Goal: Find specific page/section: Find specific page/section

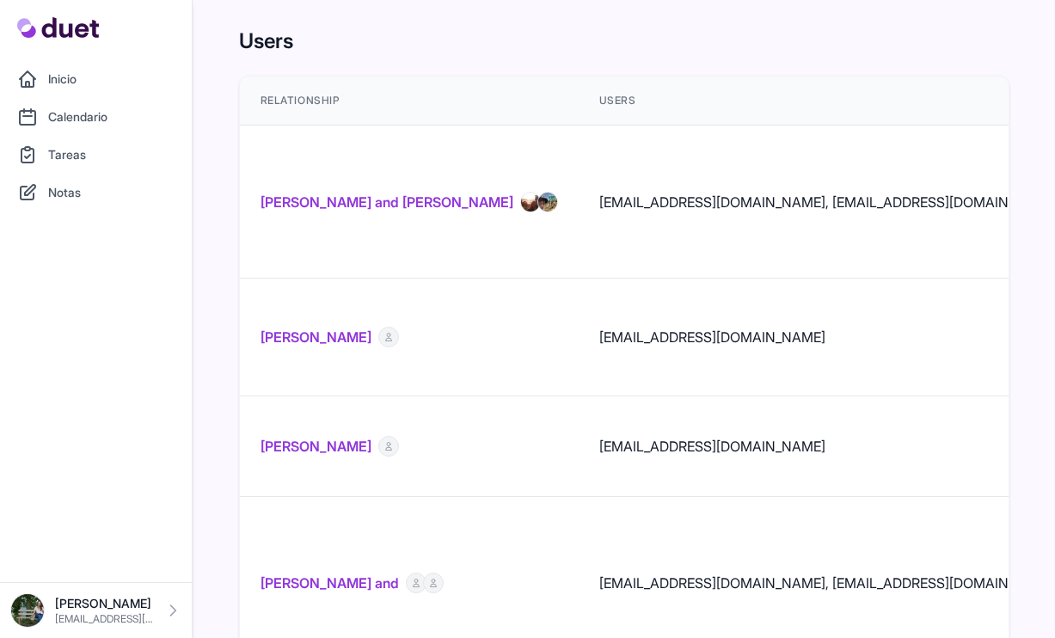
click at [361, 192] on link "Catarina Vieira and Tiago Pinho" at bounding box center [386, 202] width 253 height 21
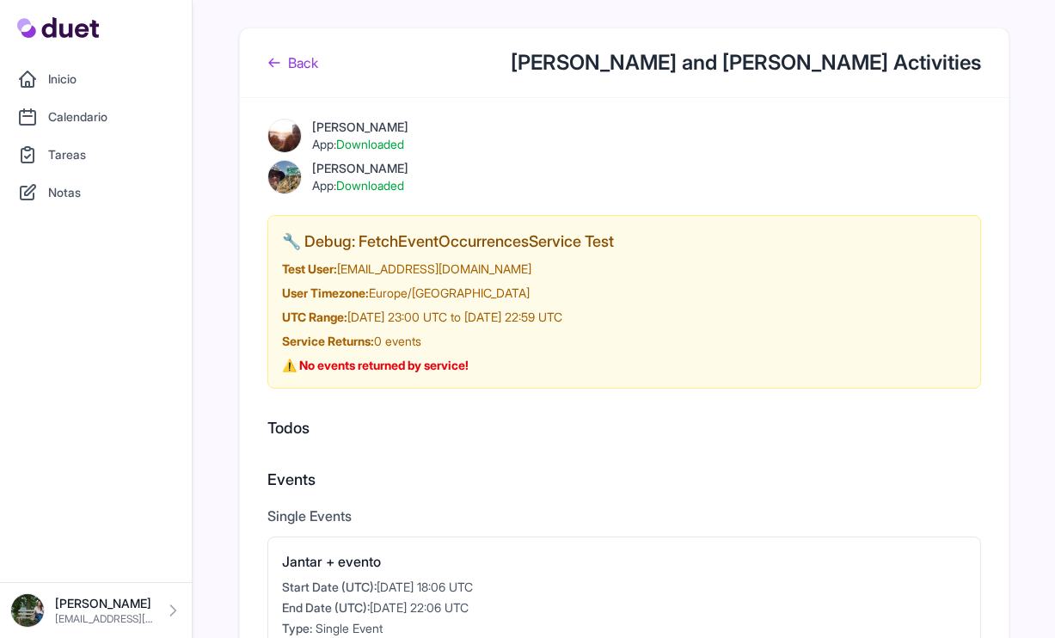
click at [302, 71] on link "Back" at bounding box center [292, 62] width 51 height 21
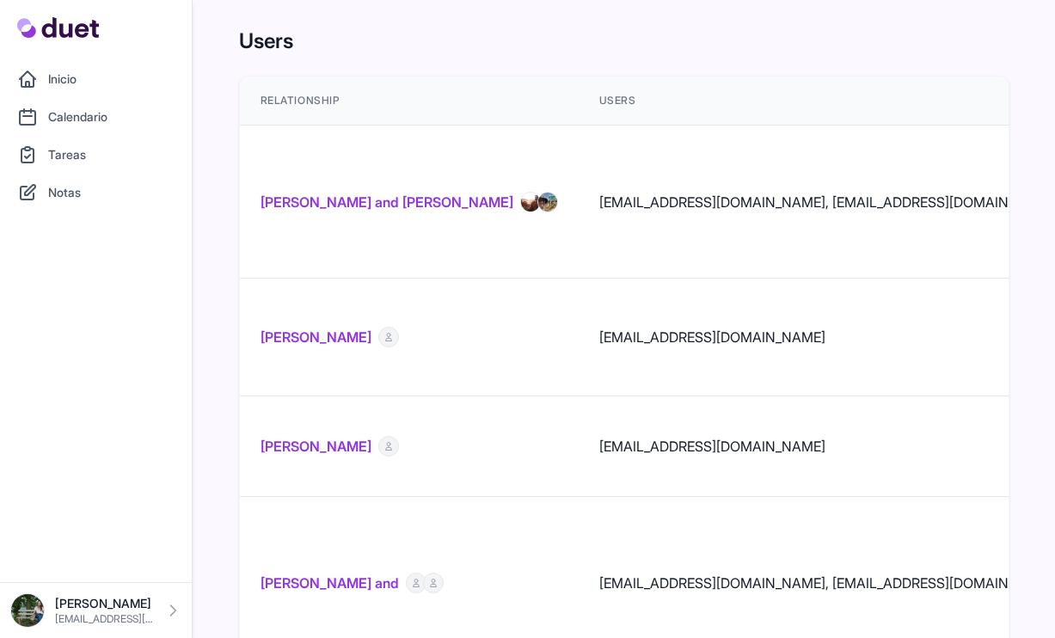
click at [438, 193] on link "Catarina Vieira and Tiago Pinho" at bounding box center [386, 202] width 253 height 21
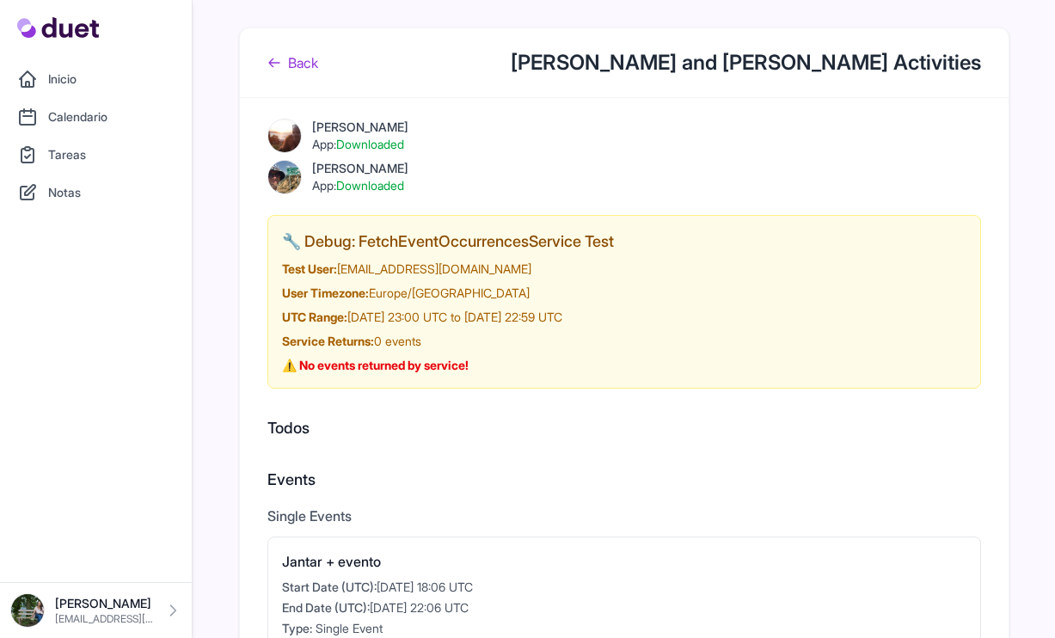
click at [291, 53] on link "Back" at bounding box center [292, 62] width 51 height 21
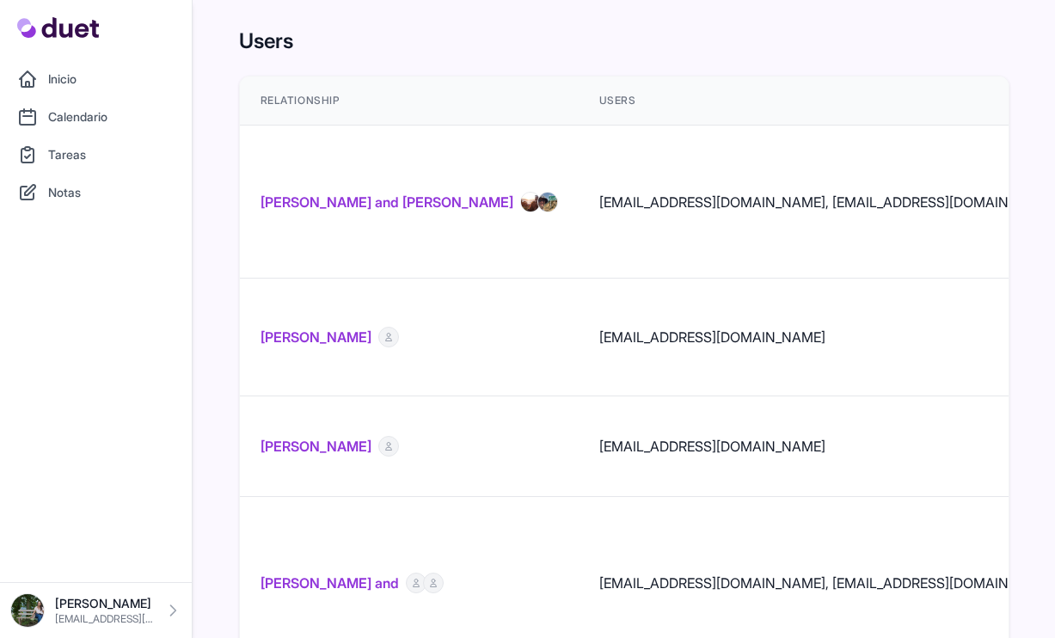
click at [318, 192] on link "Catarina Vieira and Tiago Pinho" at bounding box center [386, 202] width 253 height 21
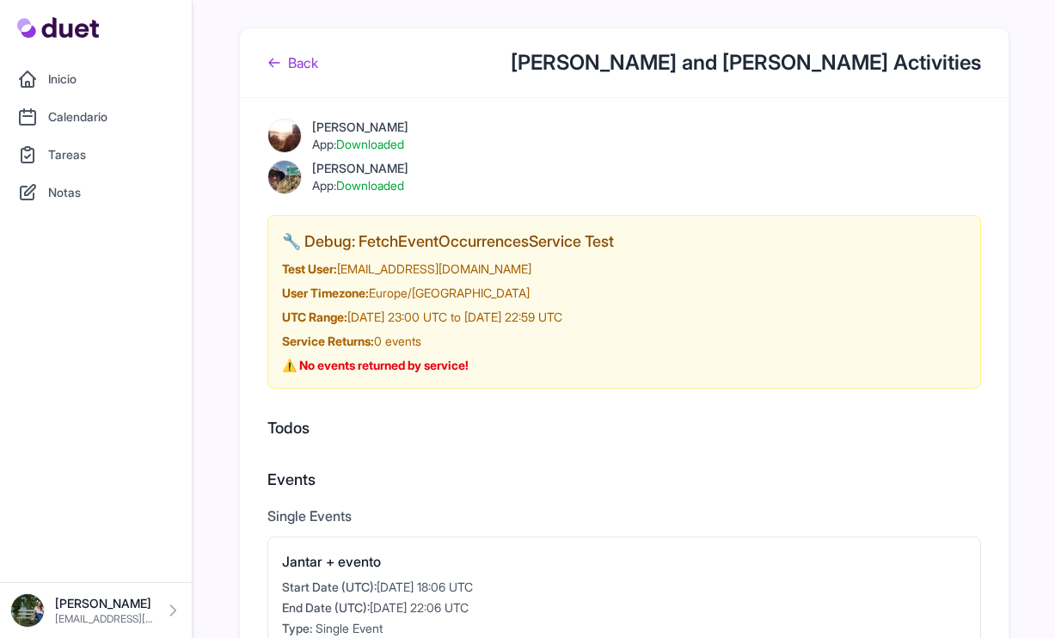
click at [294, 62] on link "Back" at bounding box center [292, 62] width 51 height 21
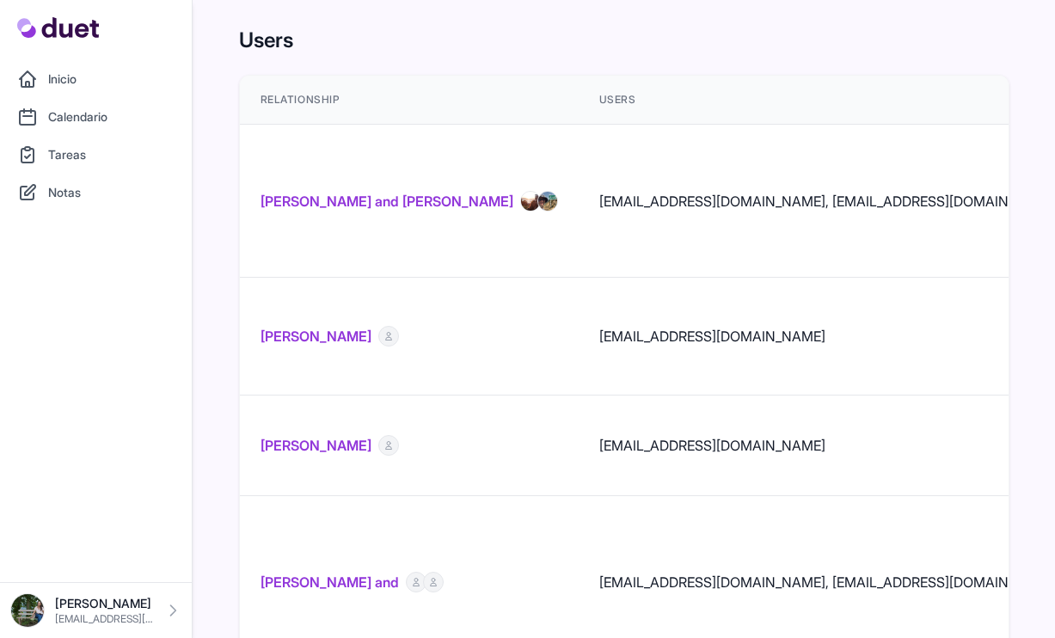
click at [352, 191] on link "Catarina Vieira and Tiago Pinho" at bounding box center [386, 201] width 253 height 21
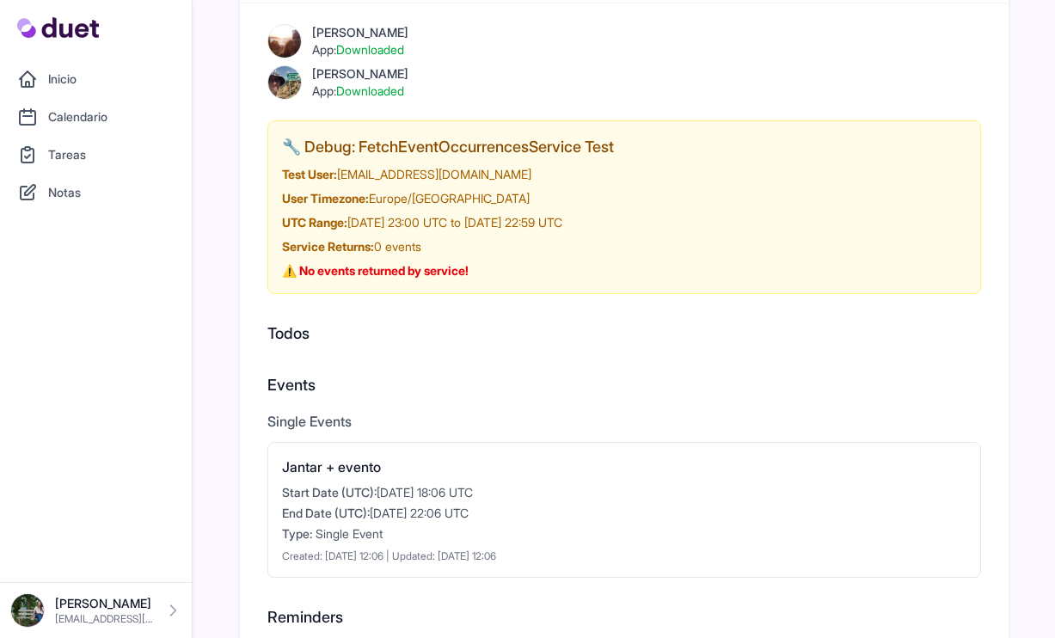
scroll to position [303, 0]
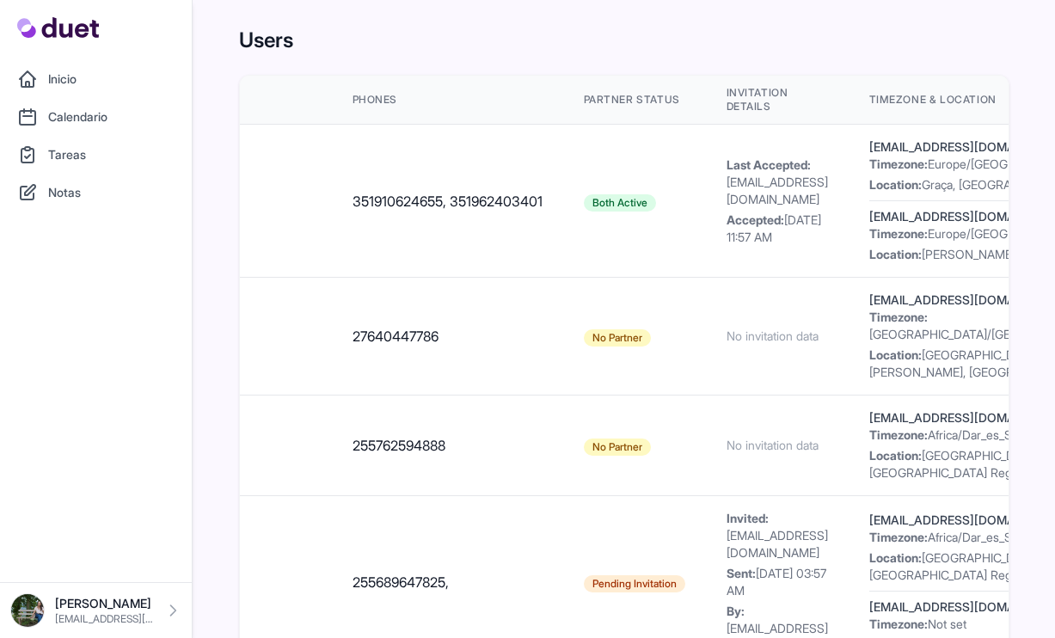
scroll to position [0, 680]
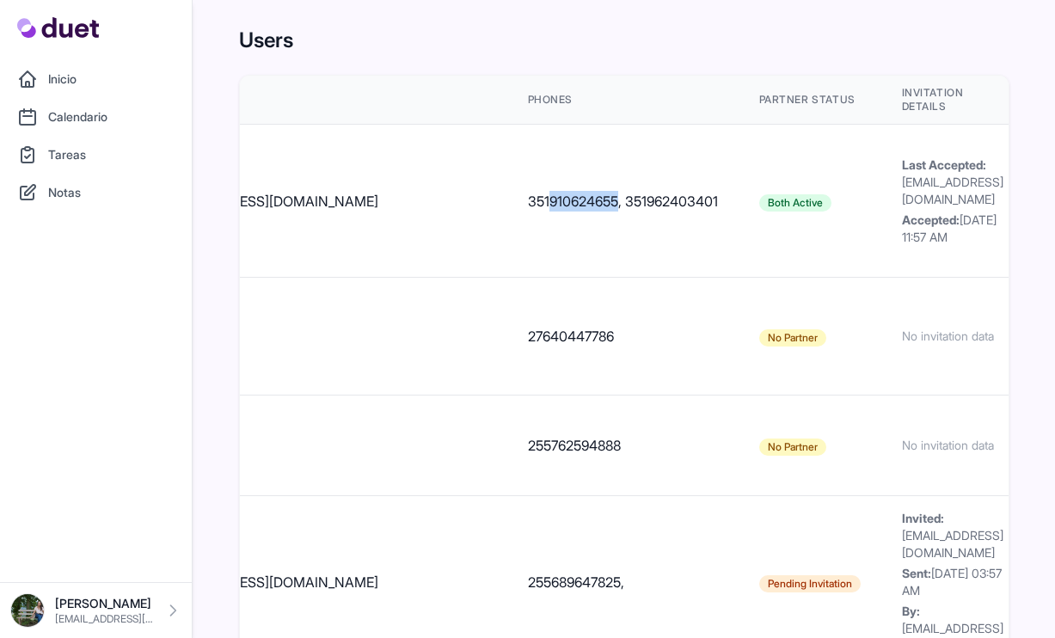
drag, startPoint x: 401, startPoint y: 185, endPoint x: 473, endPoint y: 184, distance: 71.4
click at [507, 184] on td "351910624655, 351962403401" at bounding box center [622, 201] width 231 height 153
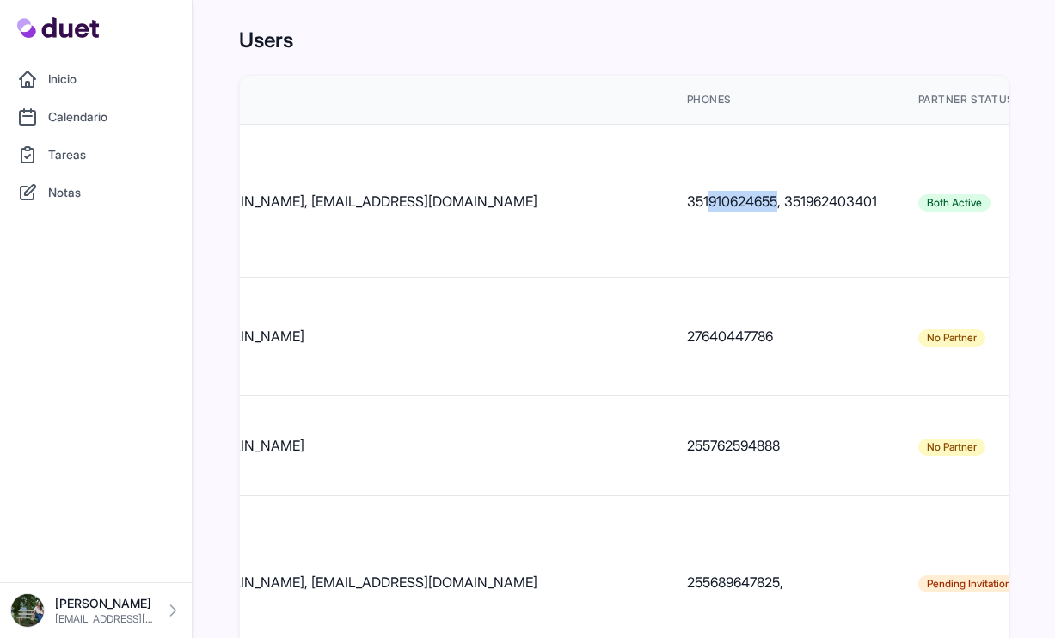
scroll to position [0, 515]
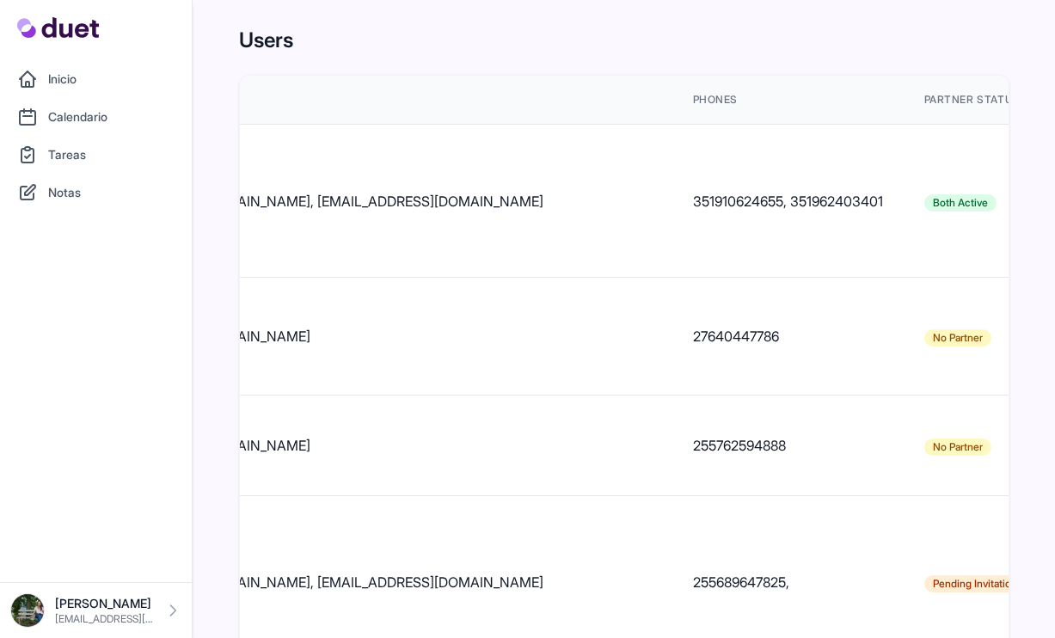
click at [316, 192] on td "catarinatit@hotmail.com, tgilpinhoo@gmail.com" at bounding box center [368, 201] width 609 height 153
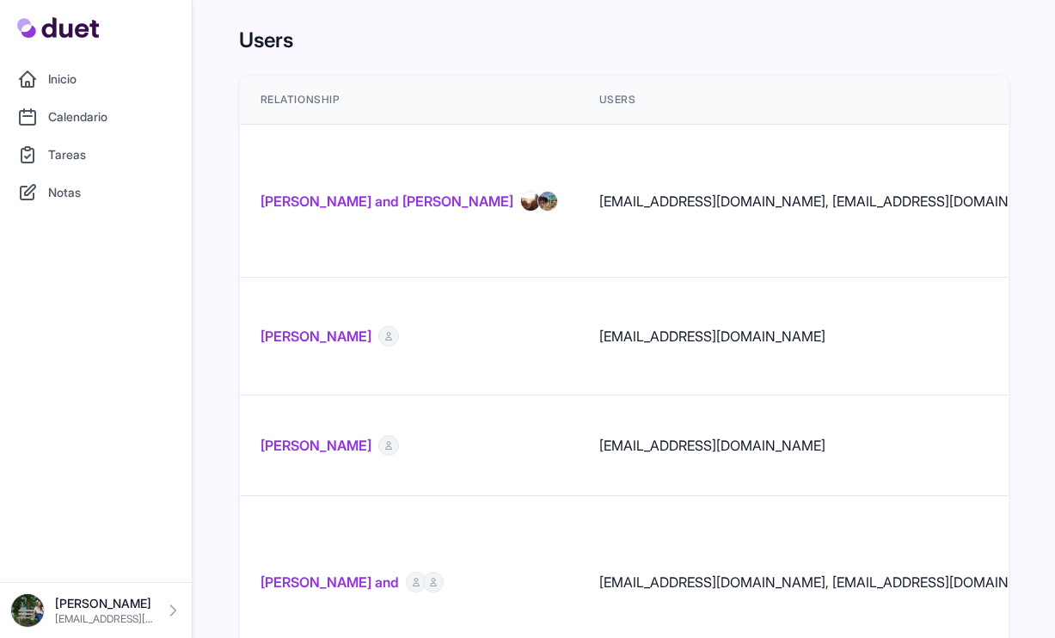
click at [327, 191] on link "Catarina Vieira and Tiago Pinho" at bounding box center [386, 201] width 253 height 21
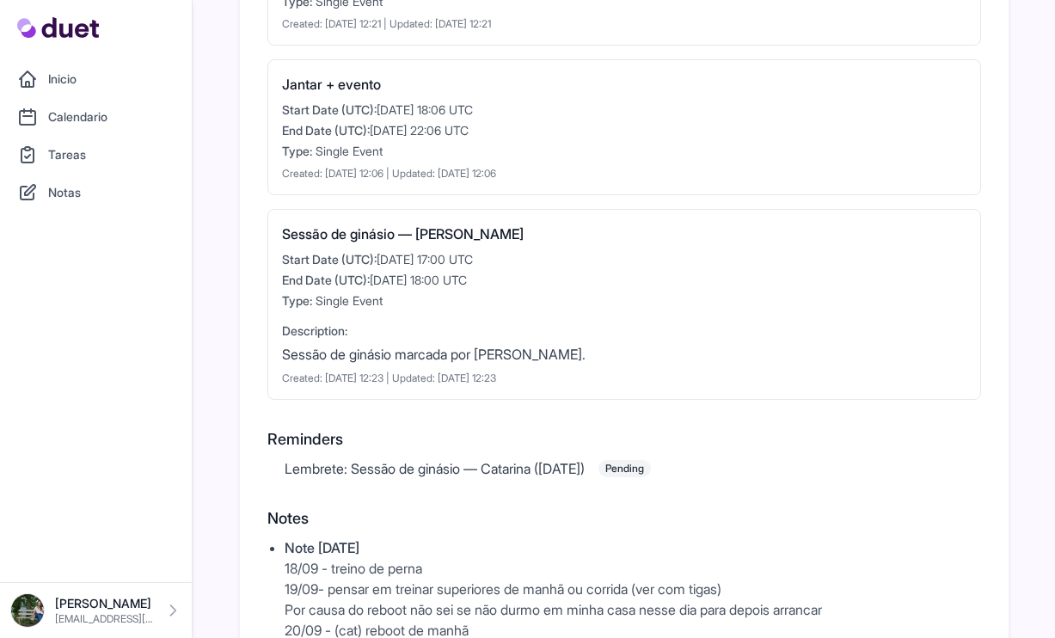
scroll to position [685, 0]
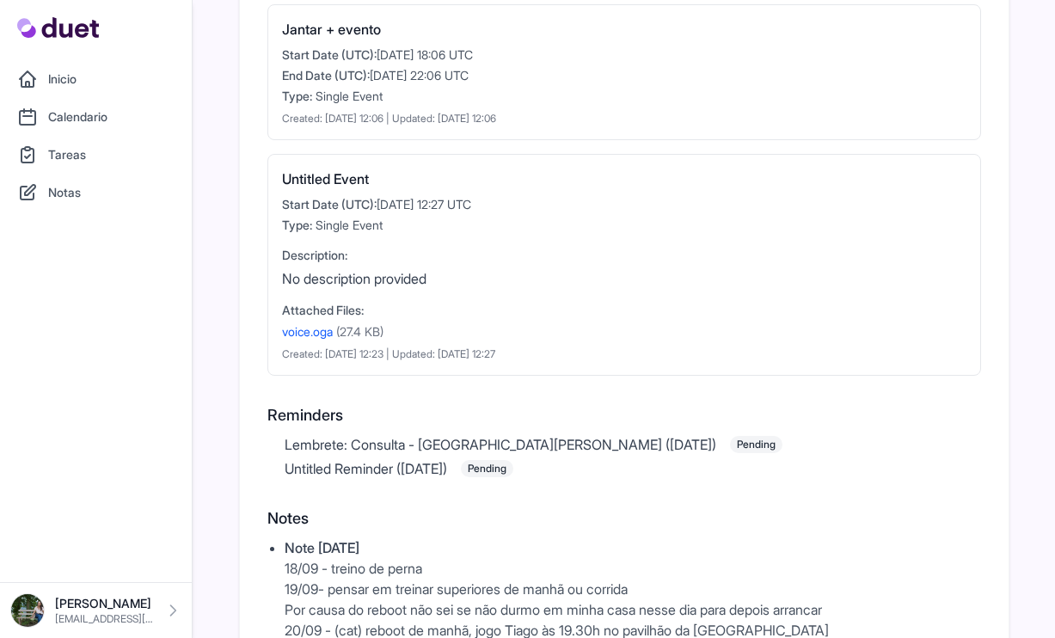
scroll to position [996, 0]
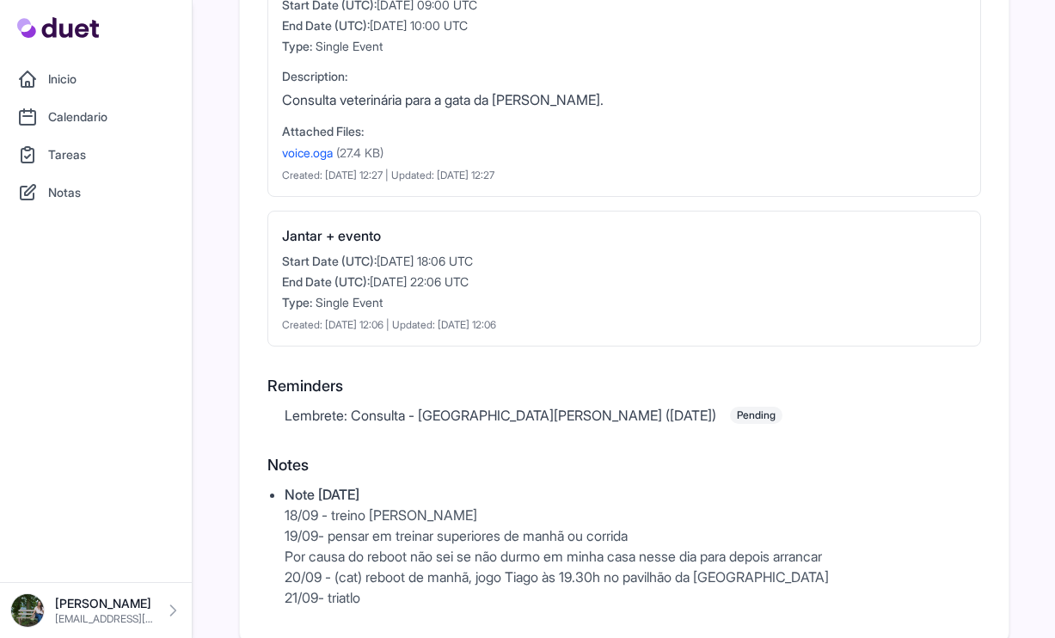
scroll to position [737, 0]
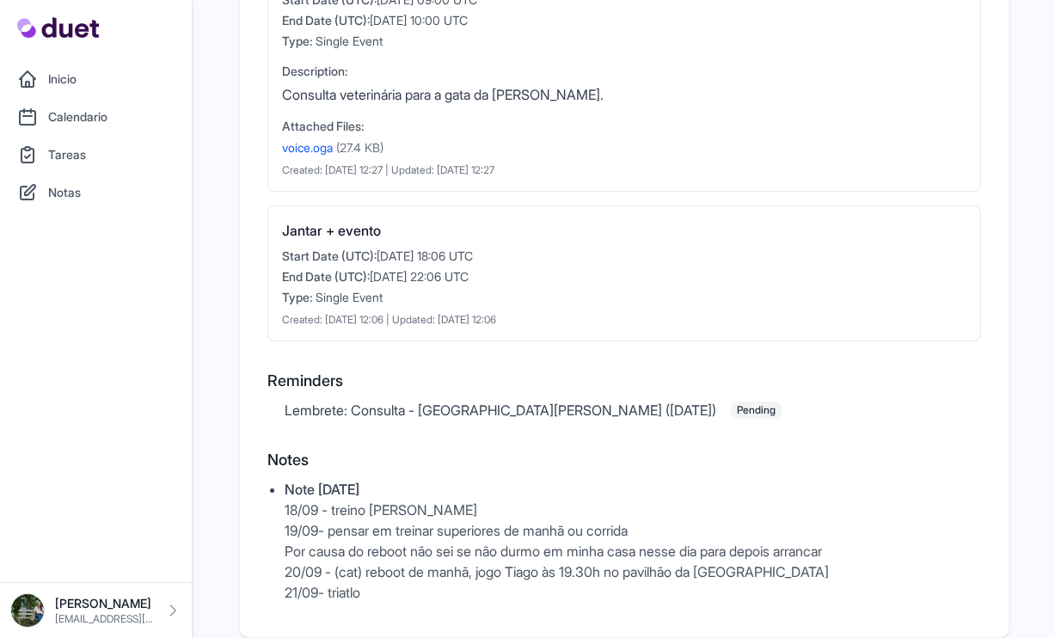
click at [548, 108] on div "Consulta - Gata da Catarina Start Date (UTC): 2025-09-24 09:00 UTC End Date (UT…" at bounding box center [623, 70] width 713 height 242
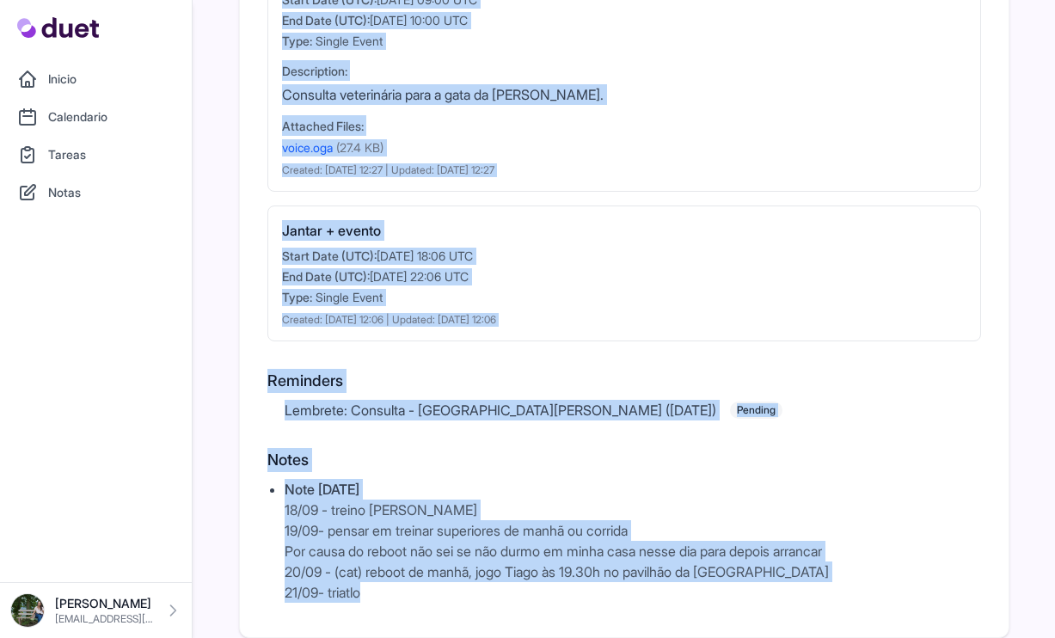
drag, startPoint x: 266, startPoint y: 370, endPoint x: 653, endPoint y: 596, distance: 447.6
click at [651, 597] on div "🔧 Debug: FetchEventOccurrencesService Test Test User: catarinatit@hotmail.com U…" at bounding box center [623, 40] width 713 height 1124
copy div "Single Events Passeio de aniversário Start Date (UTC): 2025-09-28 08:20 UTC End…"
